Goal: Transaction & Acquisition: Book appointment/travel/reservation

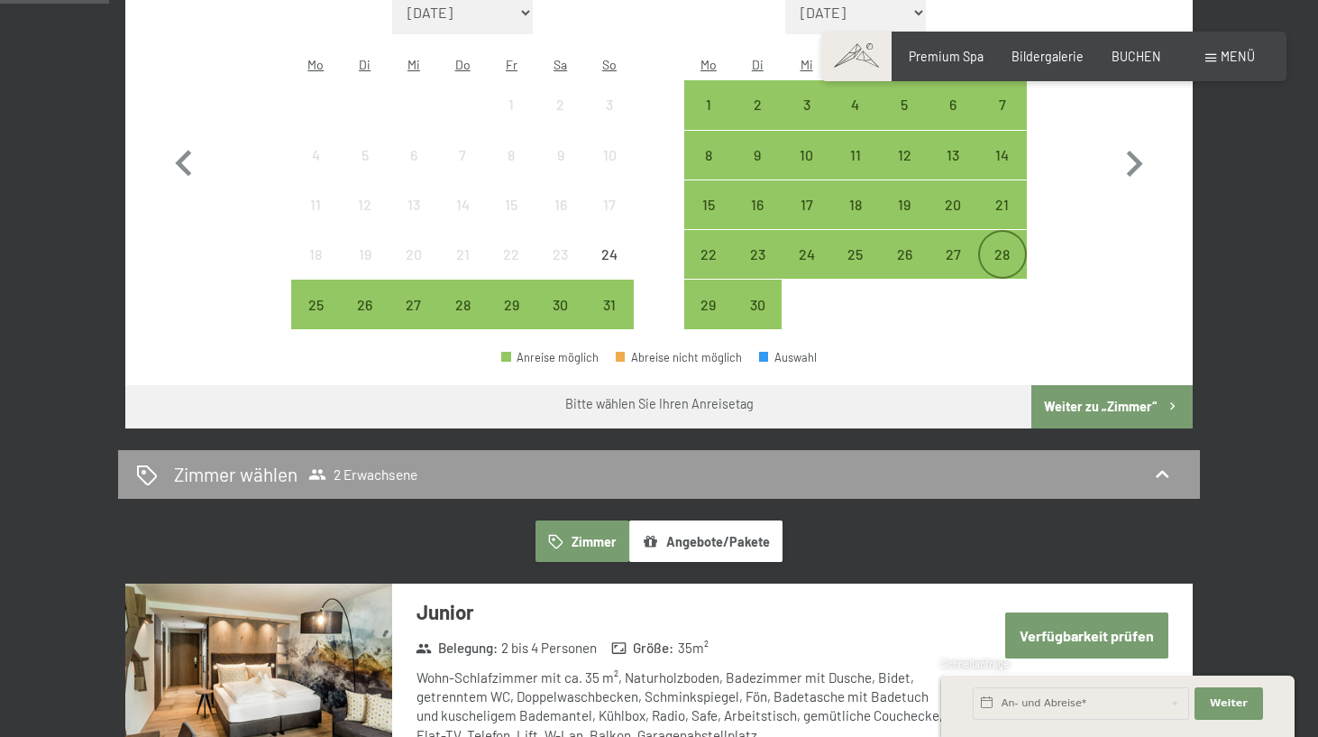
scroll to position [472, 0]
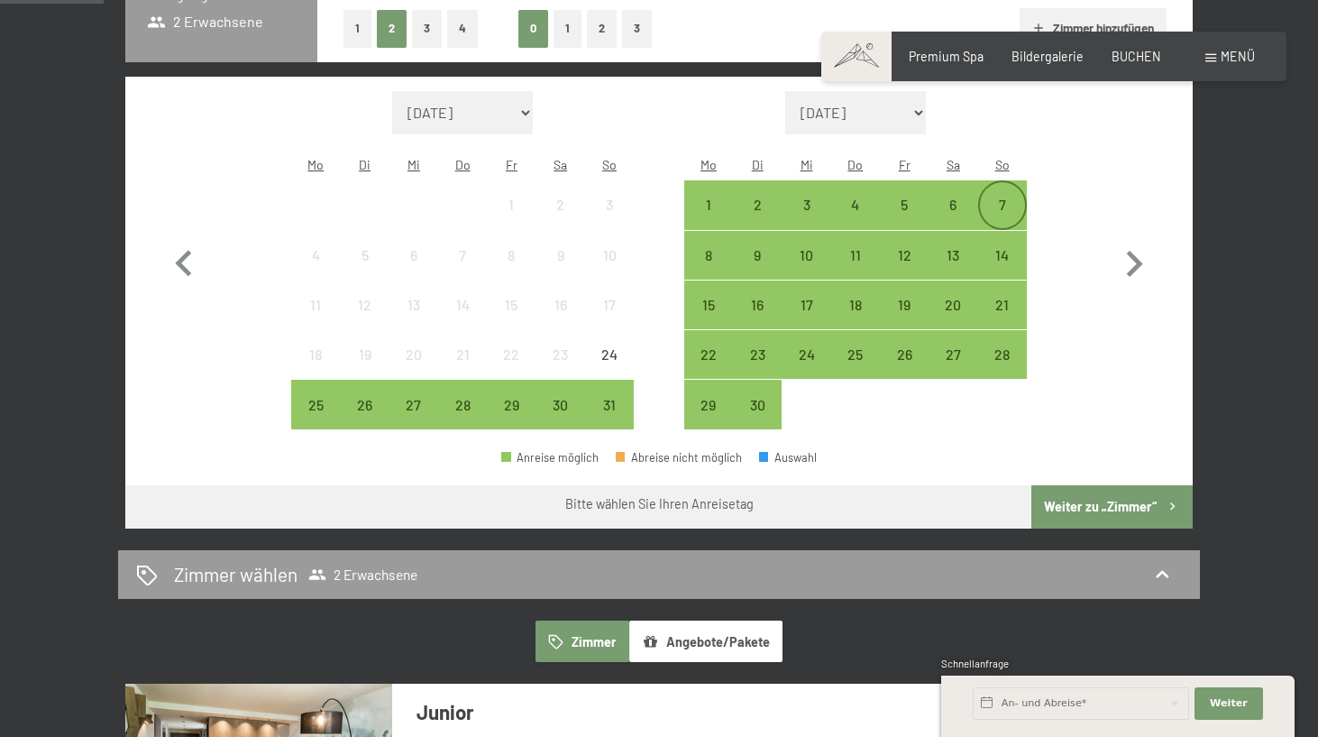
click at [1005, 197] on div "7" at bounding box center [1002, 219] width 45 height 45
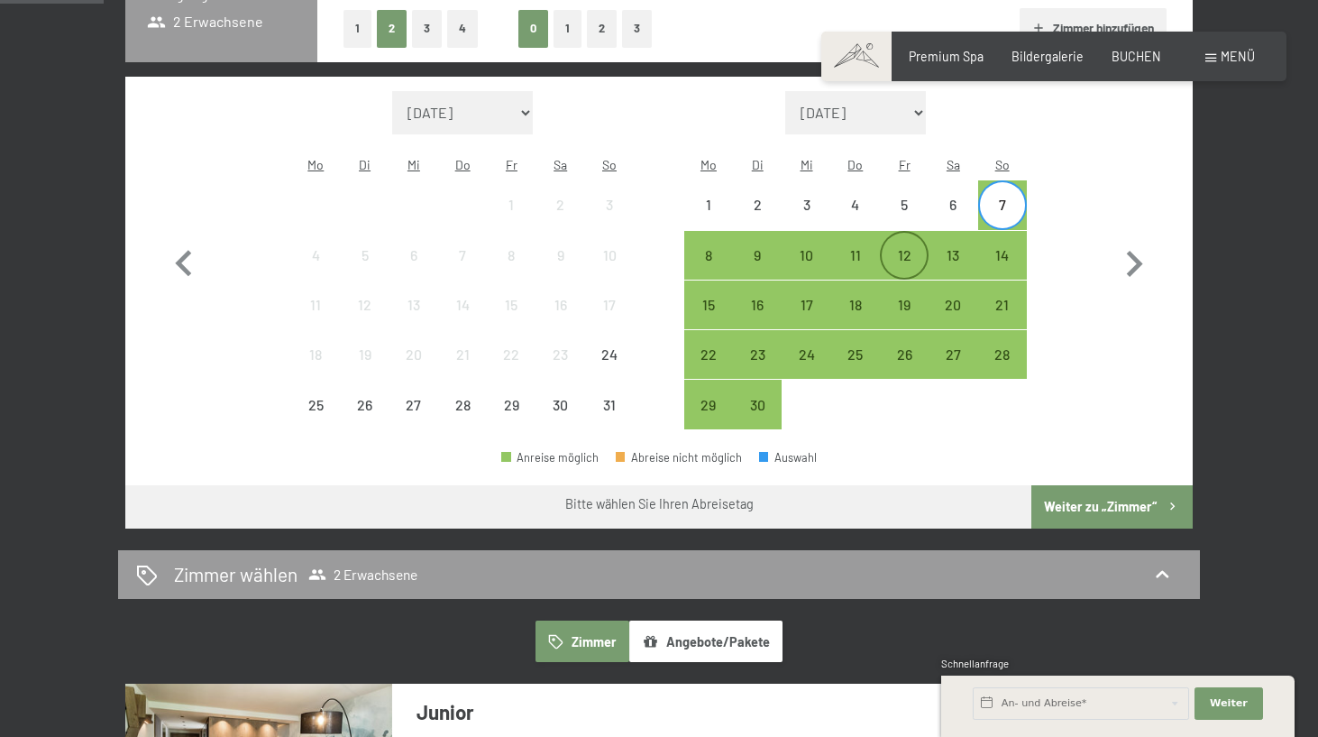
click at [919, 248] on div "12" at bounding box center [904, 270] width 45 height 45
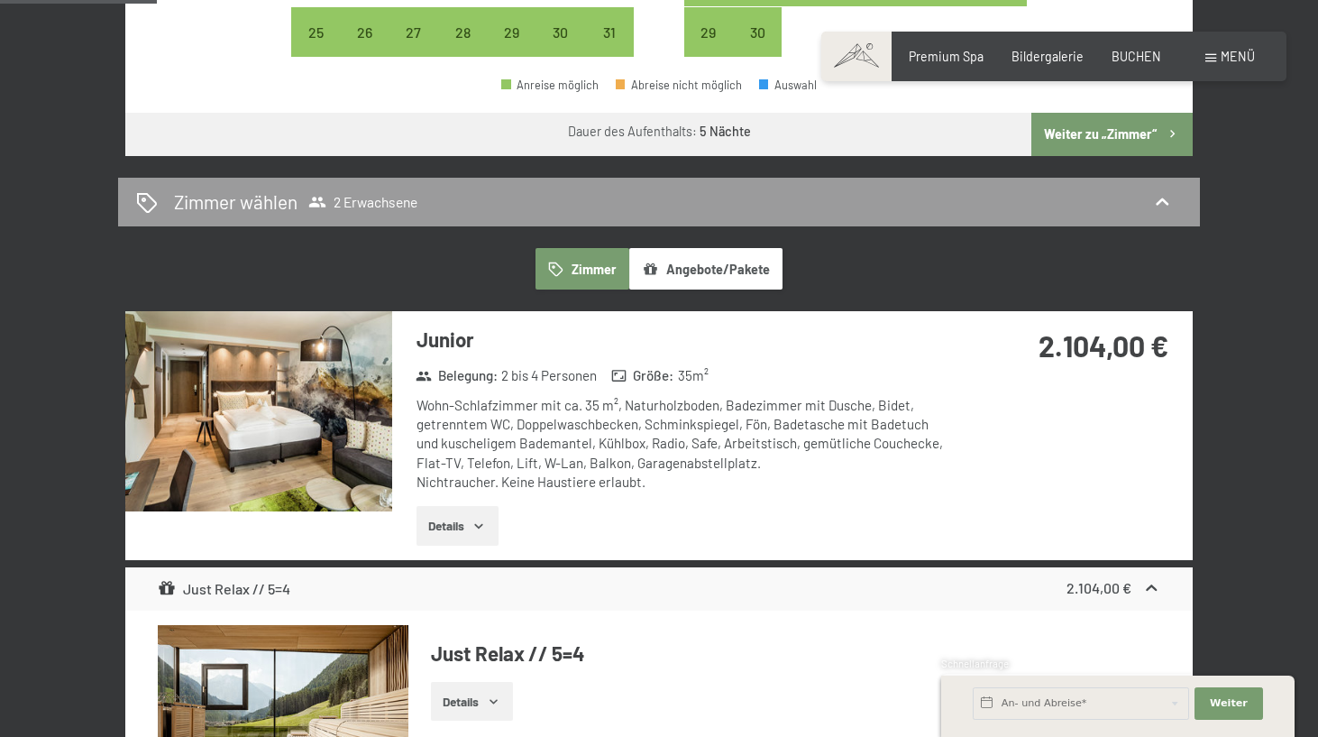
scroll to position [897, 0]
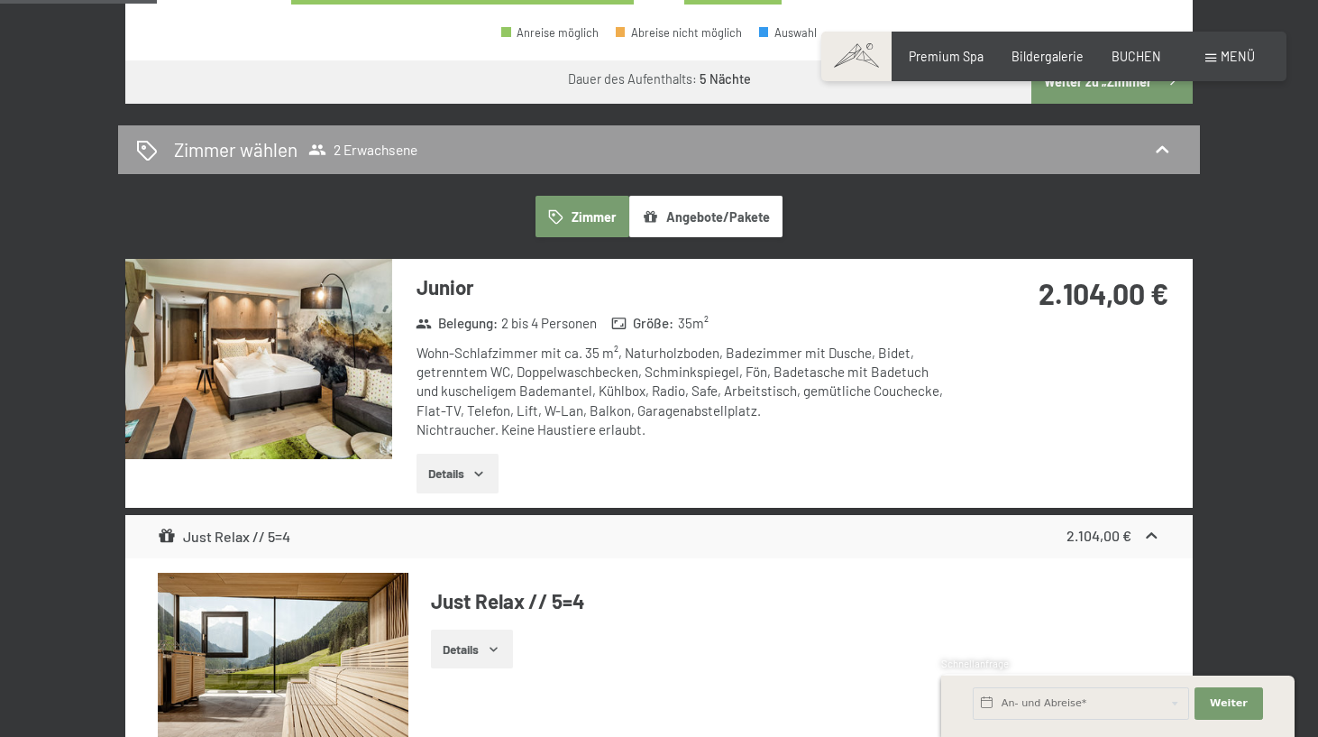
click at [449, 422] on div "Junior Belegung : 2 bis 4 Personen Größe : 35 m² Wohn-Schlafzimmer mit ca. 35 m…" at bounding box center [672, 383] width 561 height 248
click at [451, 453] on button "Details" at bounding box center [457, 473] width 82 height 40
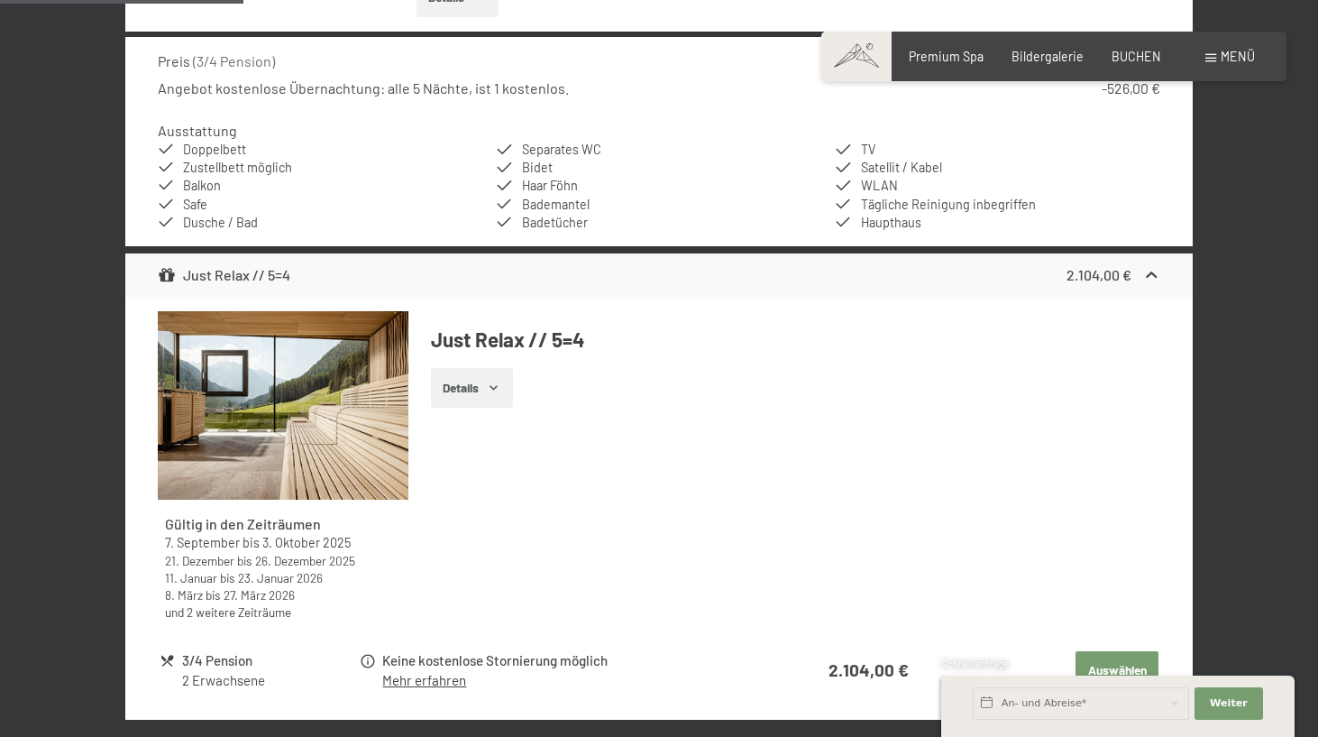
scroll to position [1431, 0]
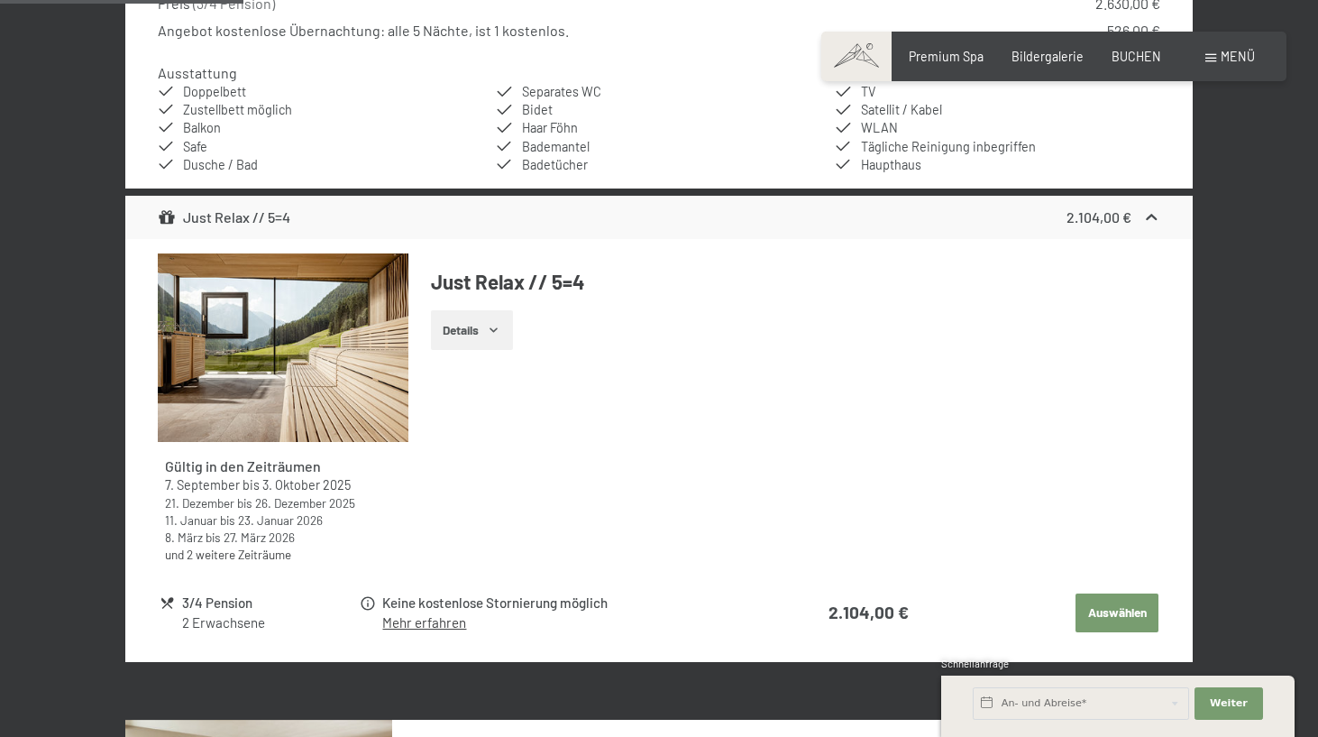
click at [1132, 593] on button "Auswählen" at bounding box center [1116, 613] width 83 height 40
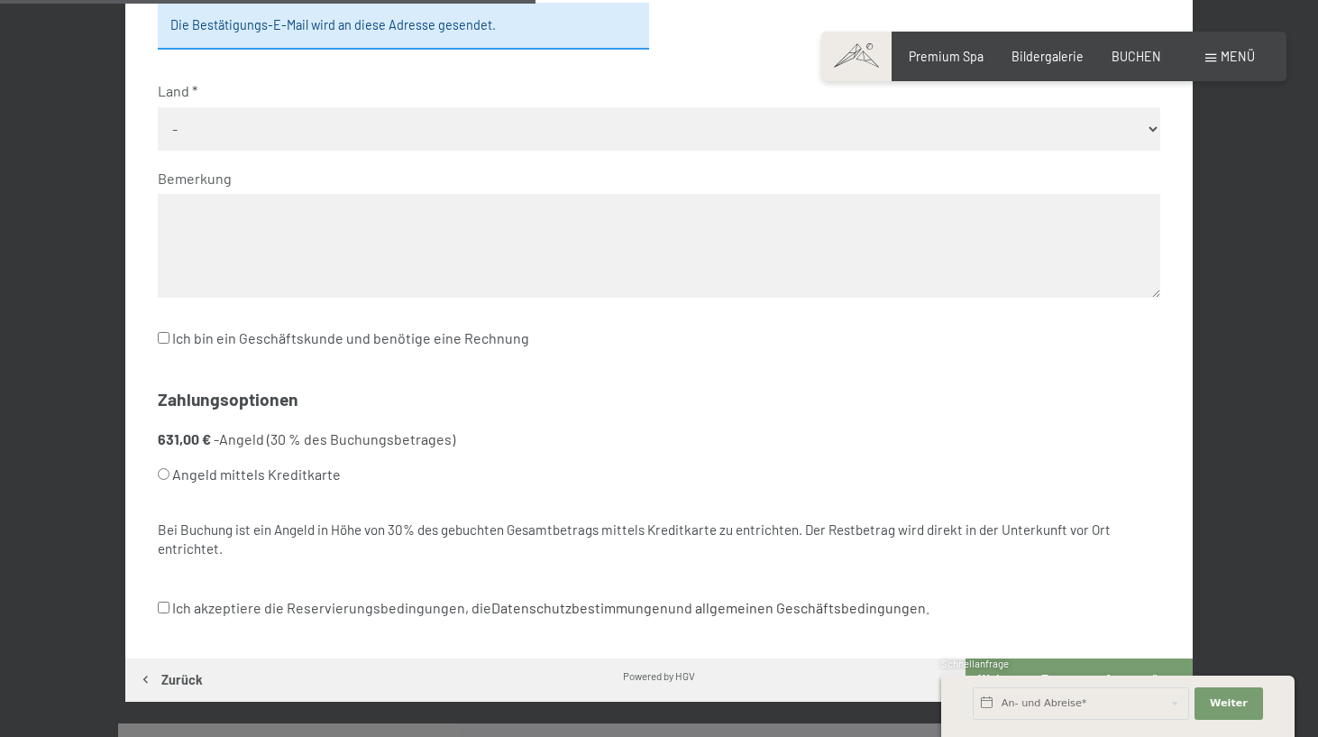
scroll to position [817, 0]
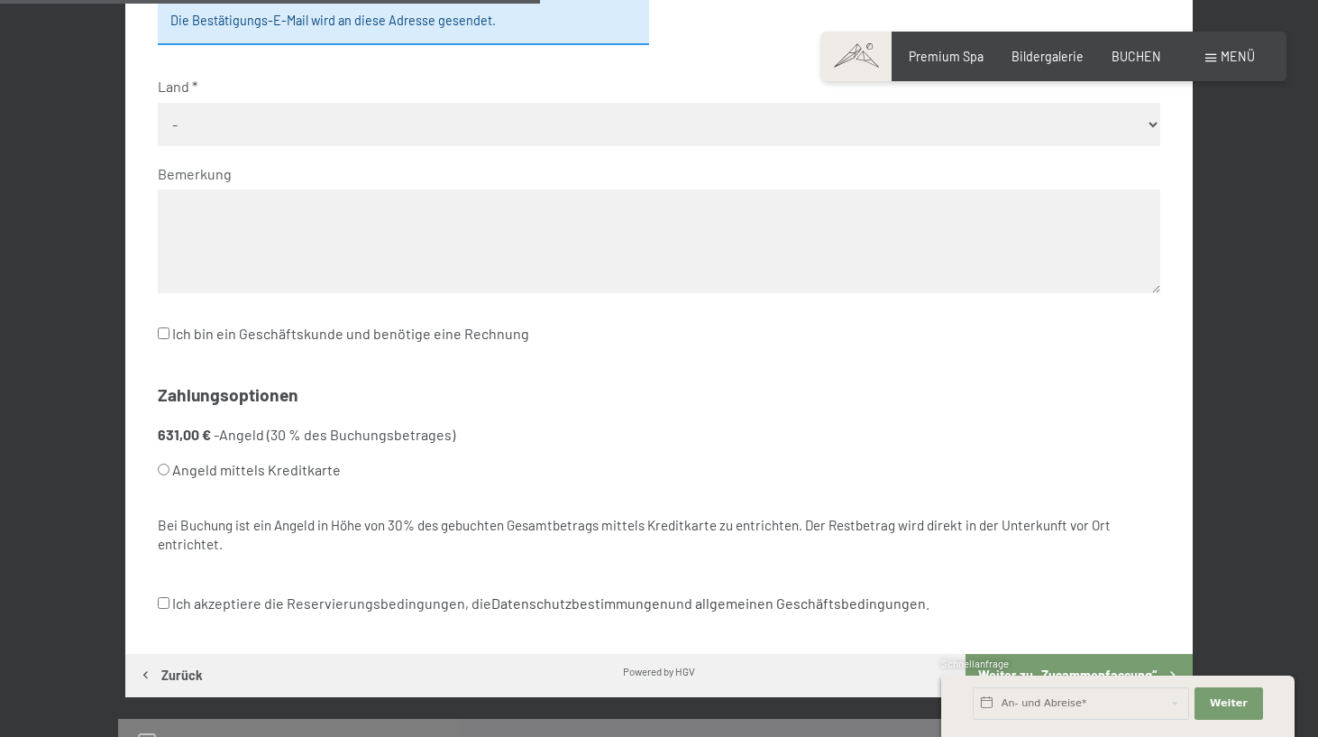
click at [233, 453] on label "Angeld mittels Kreditkarte" at bounding box center [638, 470] width 960 height 34
click at [169, 463] on input "Angeld mittels Kreditkarte" at bounding box center [164, 469] width 12 height 12
radio input "true"
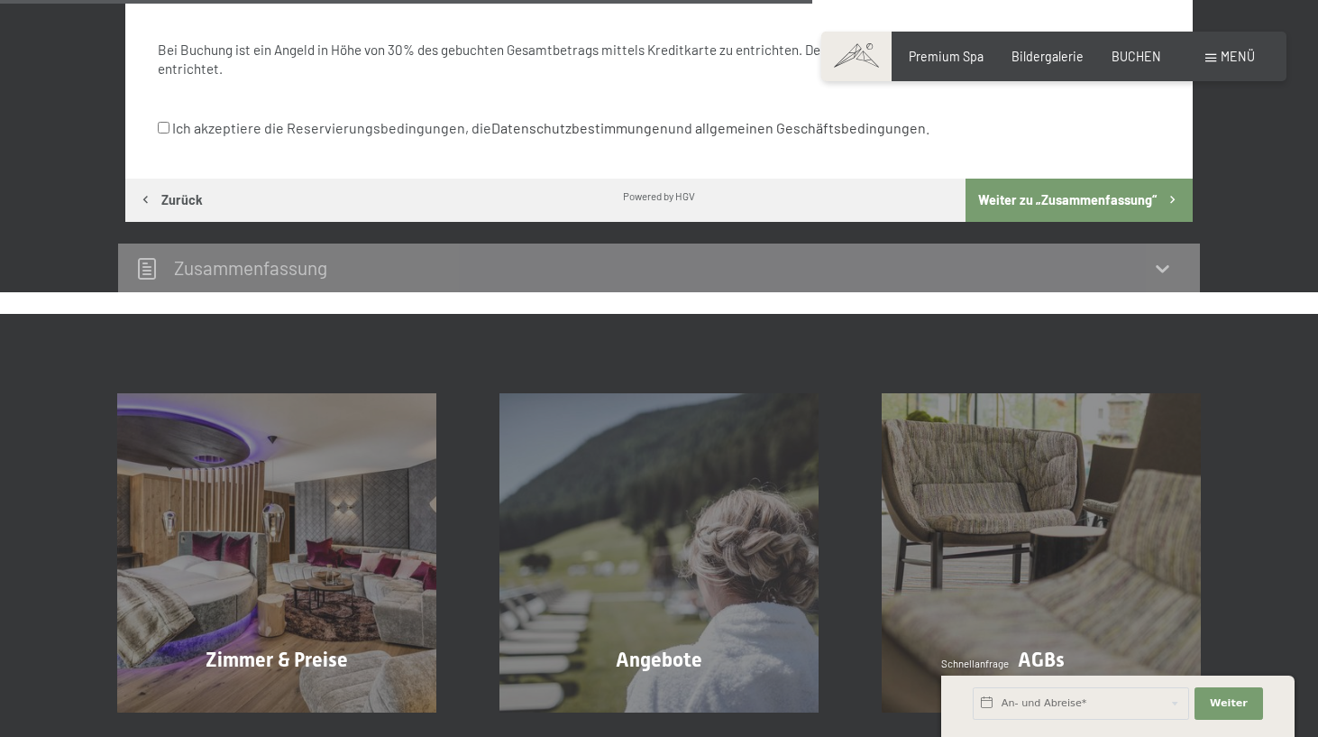
scroll to position [1368, 0]
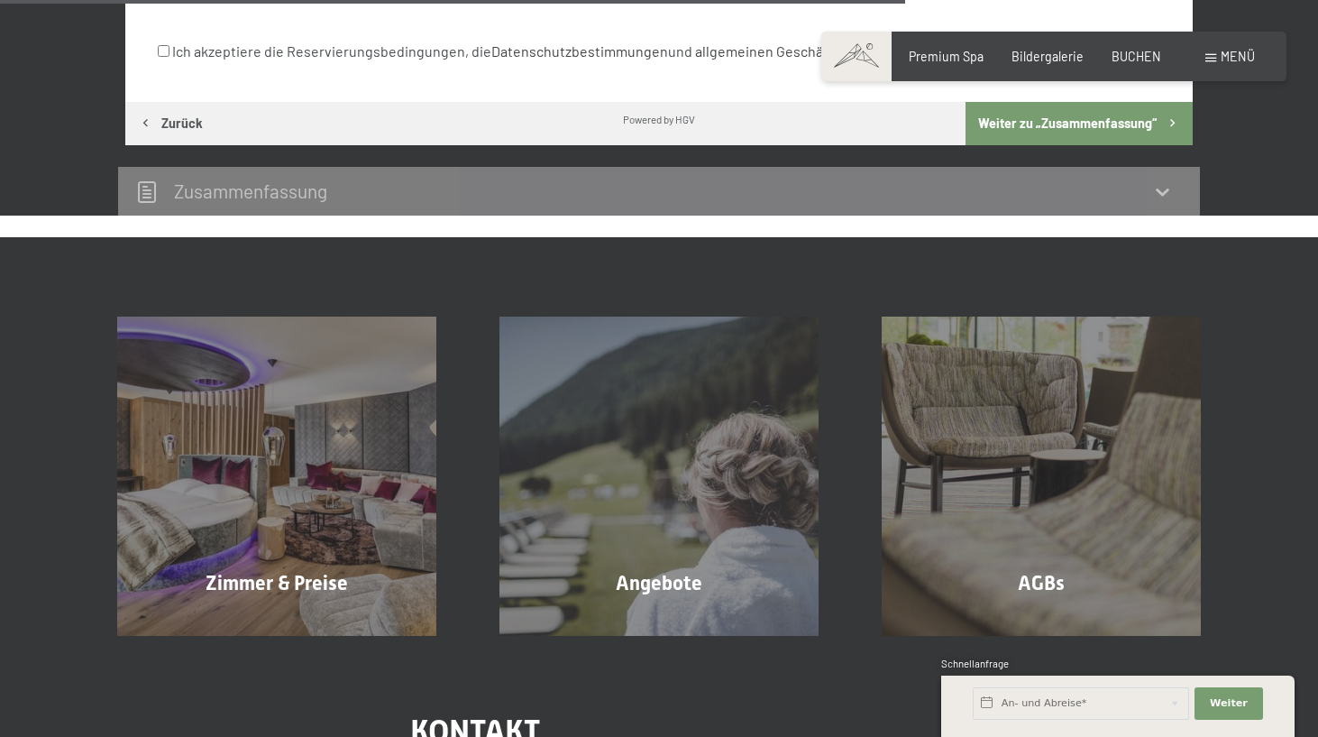
click at [263, 179] on h2 "Zusammen­fassung" at bounding box center [250, 190] width 153 height 23
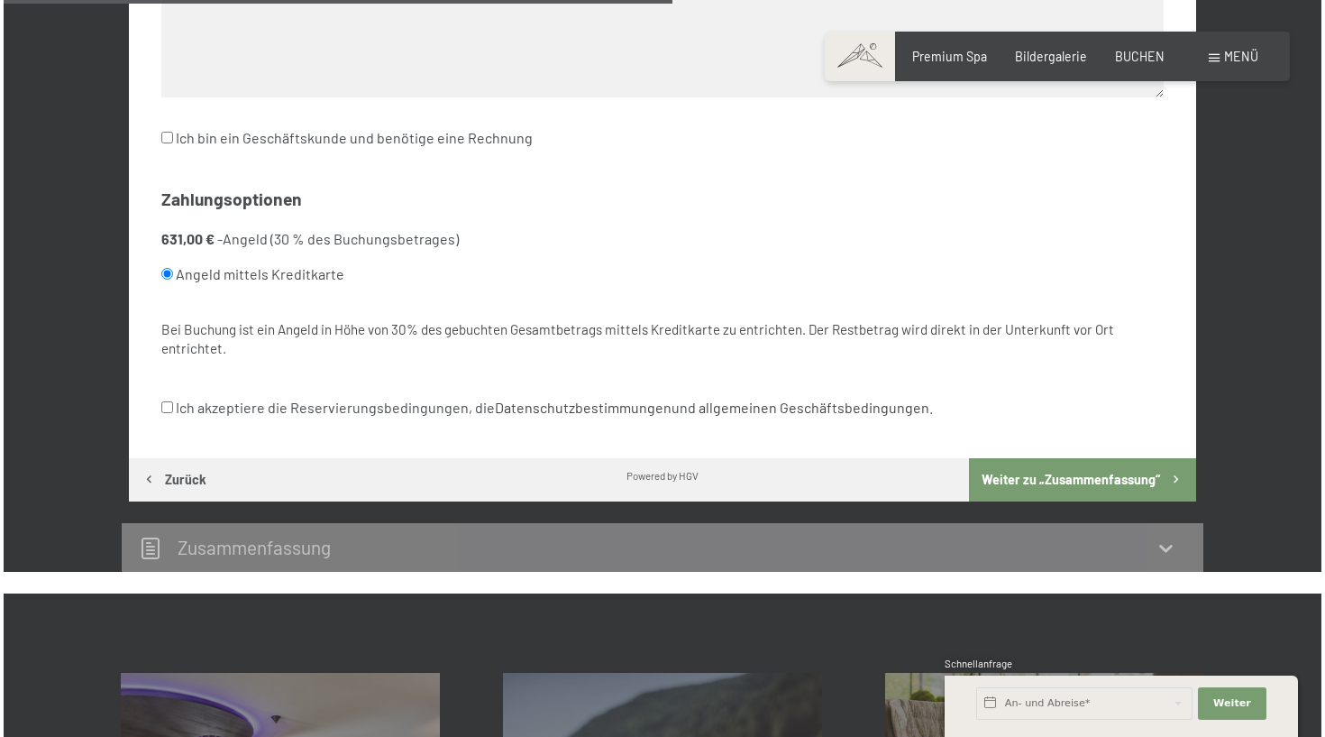
scroll to position [1011, 0]
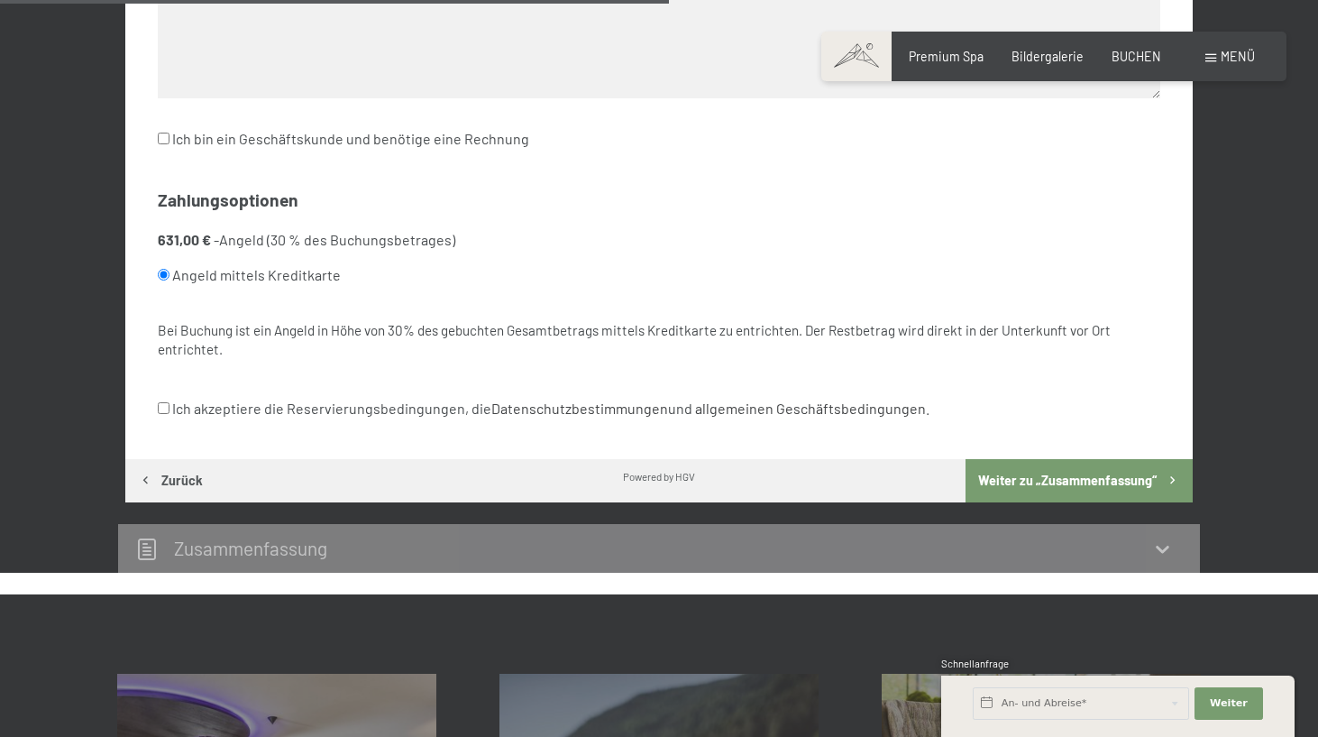
click at [1254, 55] on div "Buchen Anfragen Premium Spa Bildergalerie BUCHEN Menü DE IT EN Gutschein Bilder…" at bounding box center [1053, 57] width 401 height 18
click at [1233, 55] on span "Menü" at bounding box center [1238, 56] width 34 height 15
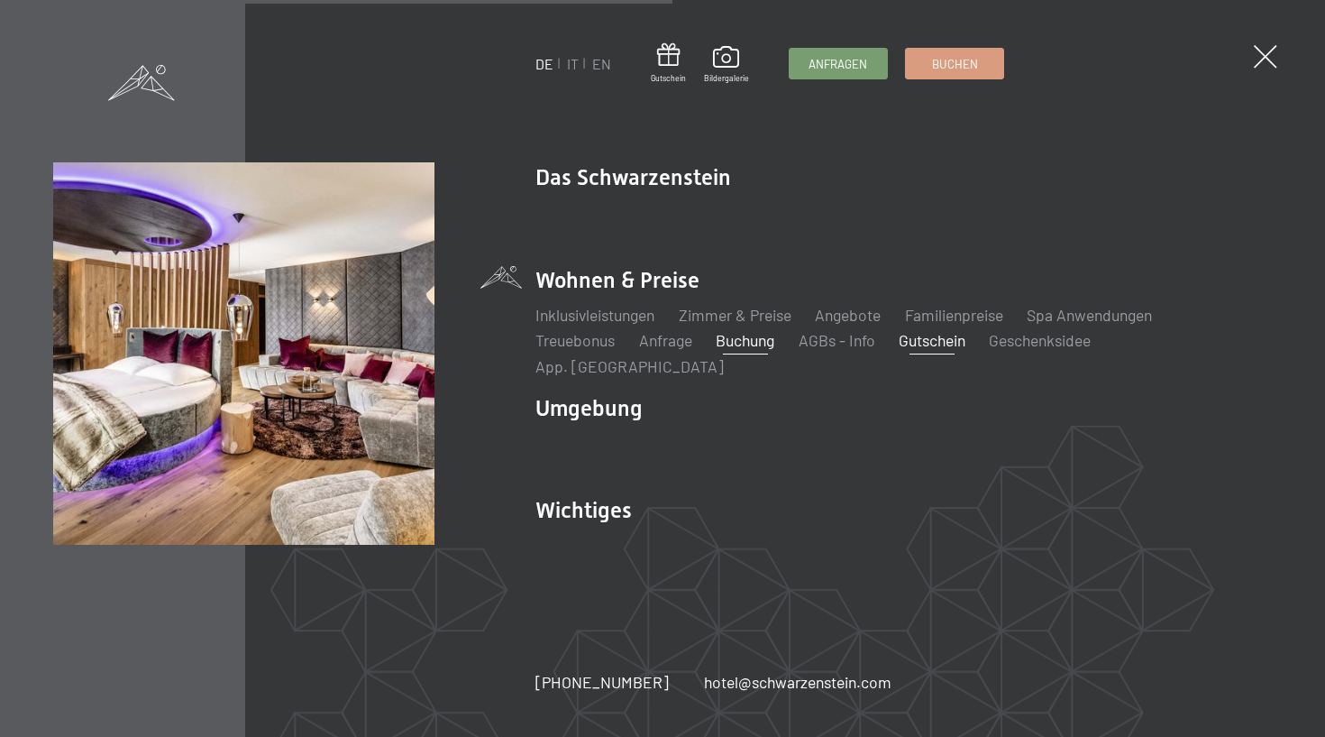
click at [954, 350] on link "Gutschein" at bounding box center [932, 340] width 67 height 20
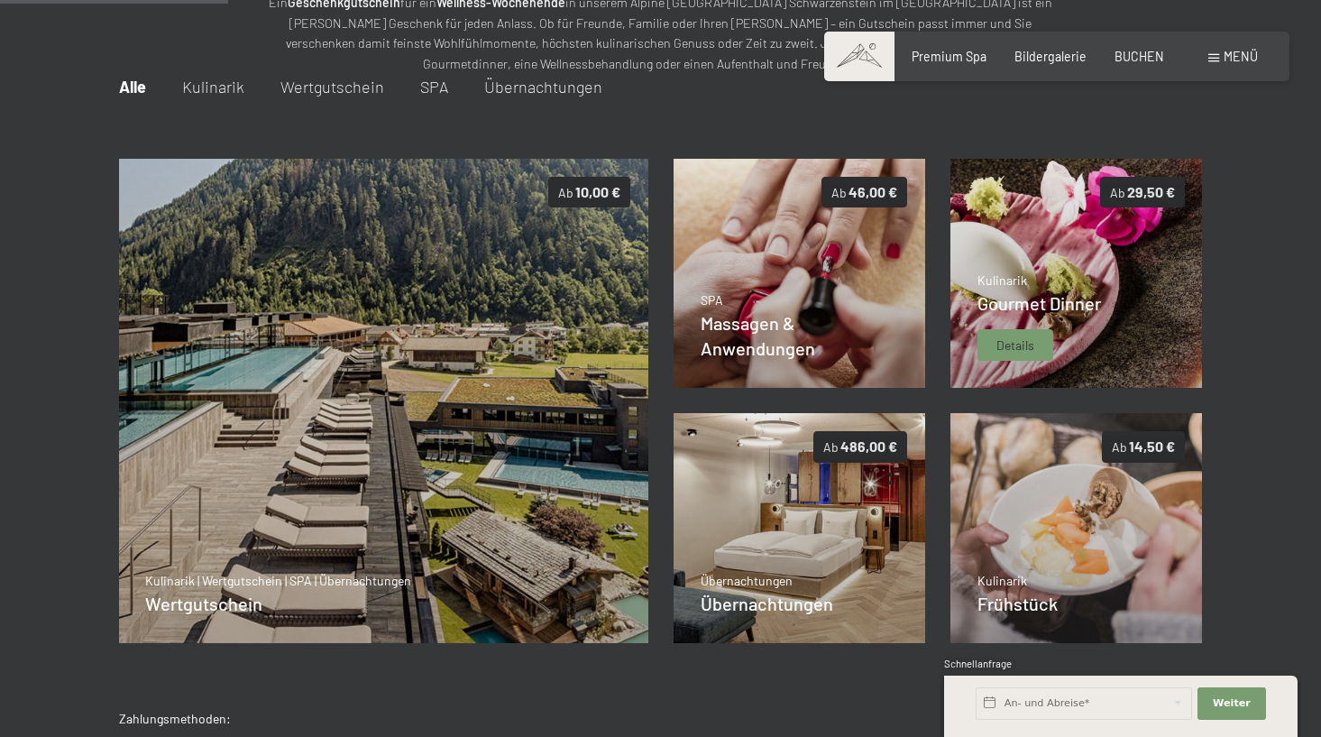
scroll to position [212, 0]
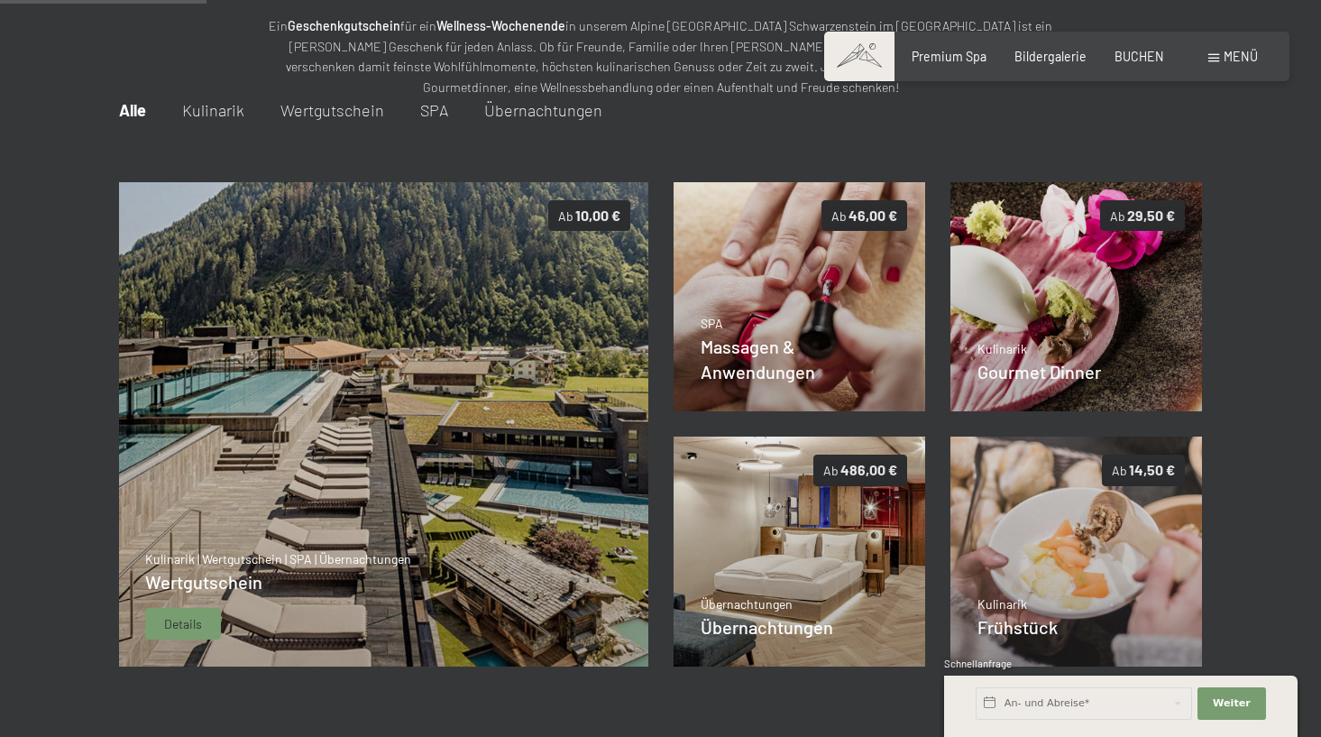
click at [555, 409] on img at bounding box center [383, 424] width 530 height 485
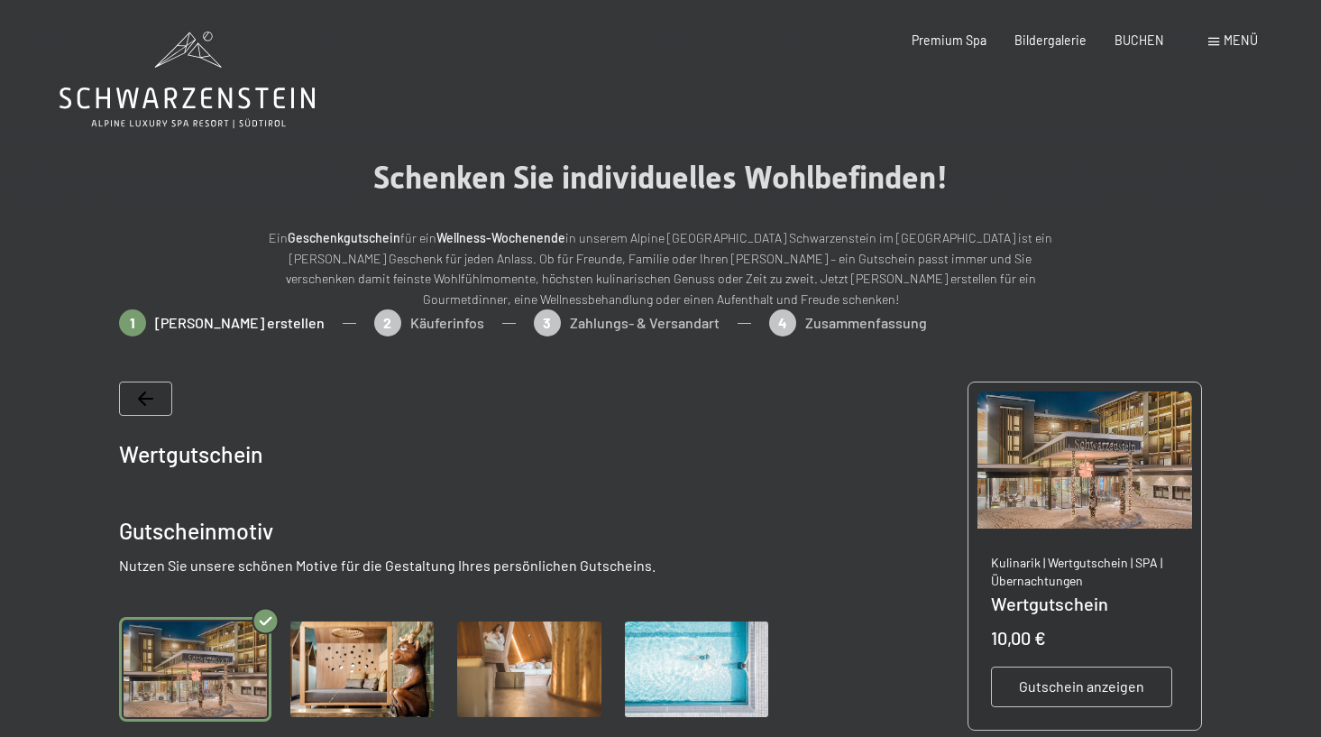
scroll to position [0, 0]
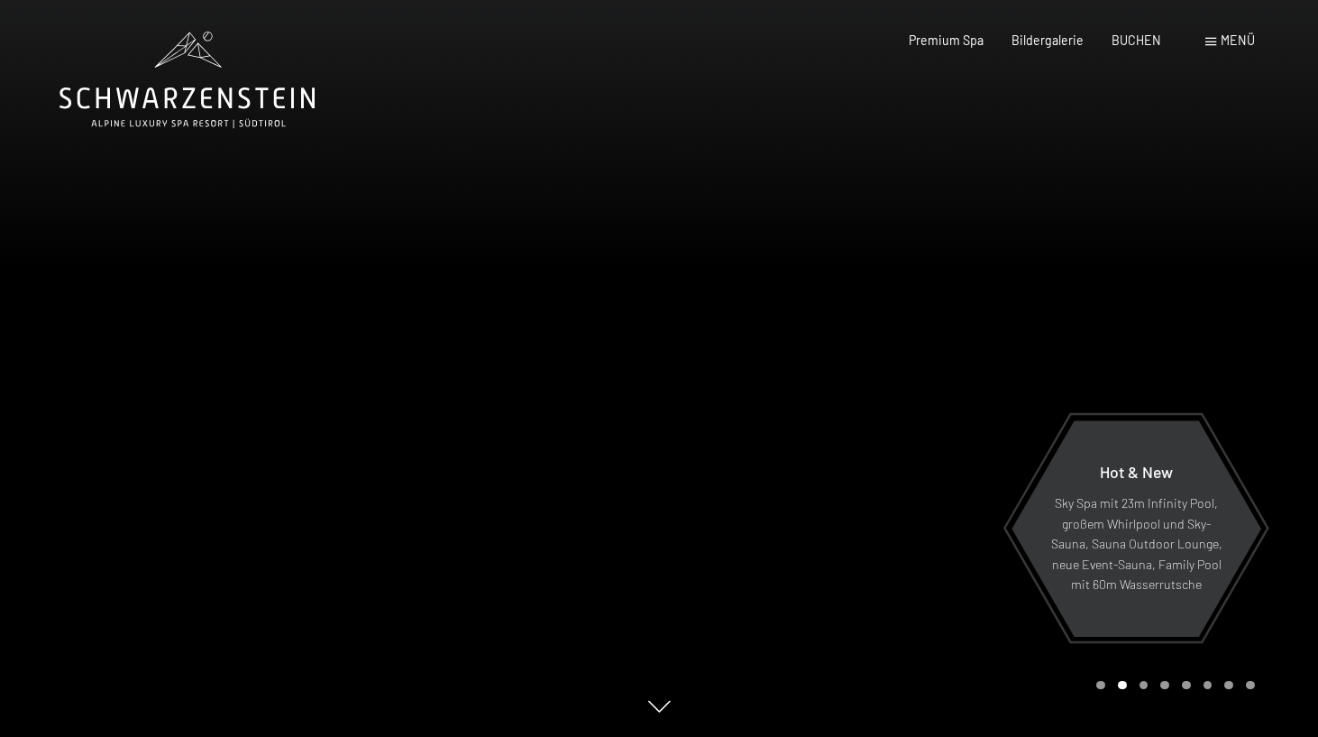
click at [224, 99] on icon at bounding box center [186, 80] width 255 height 96
